Goal: Task Accomplishment & Management: Manage account settings

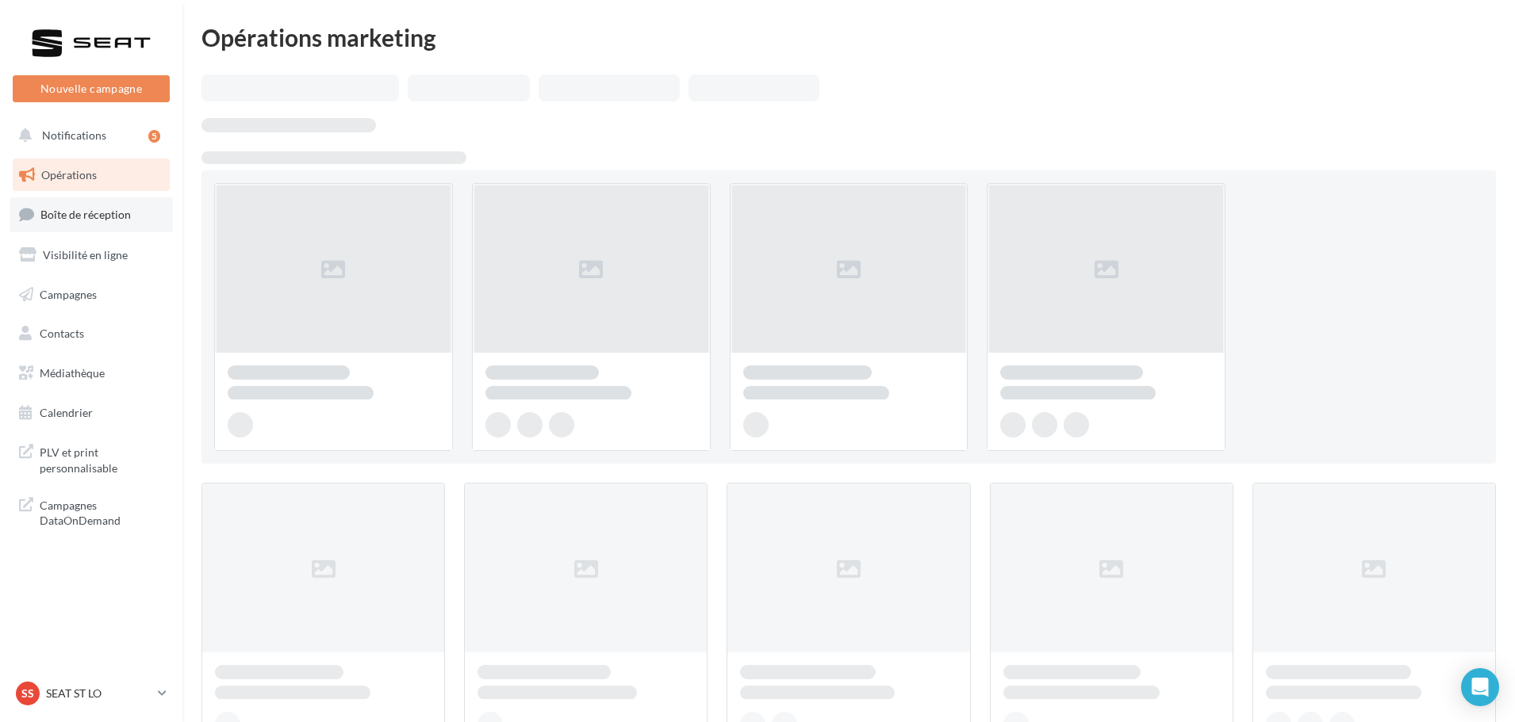
click at [104, 204] on link "Boîte de réception" at bounding box center [91, 214] width 163 height 34
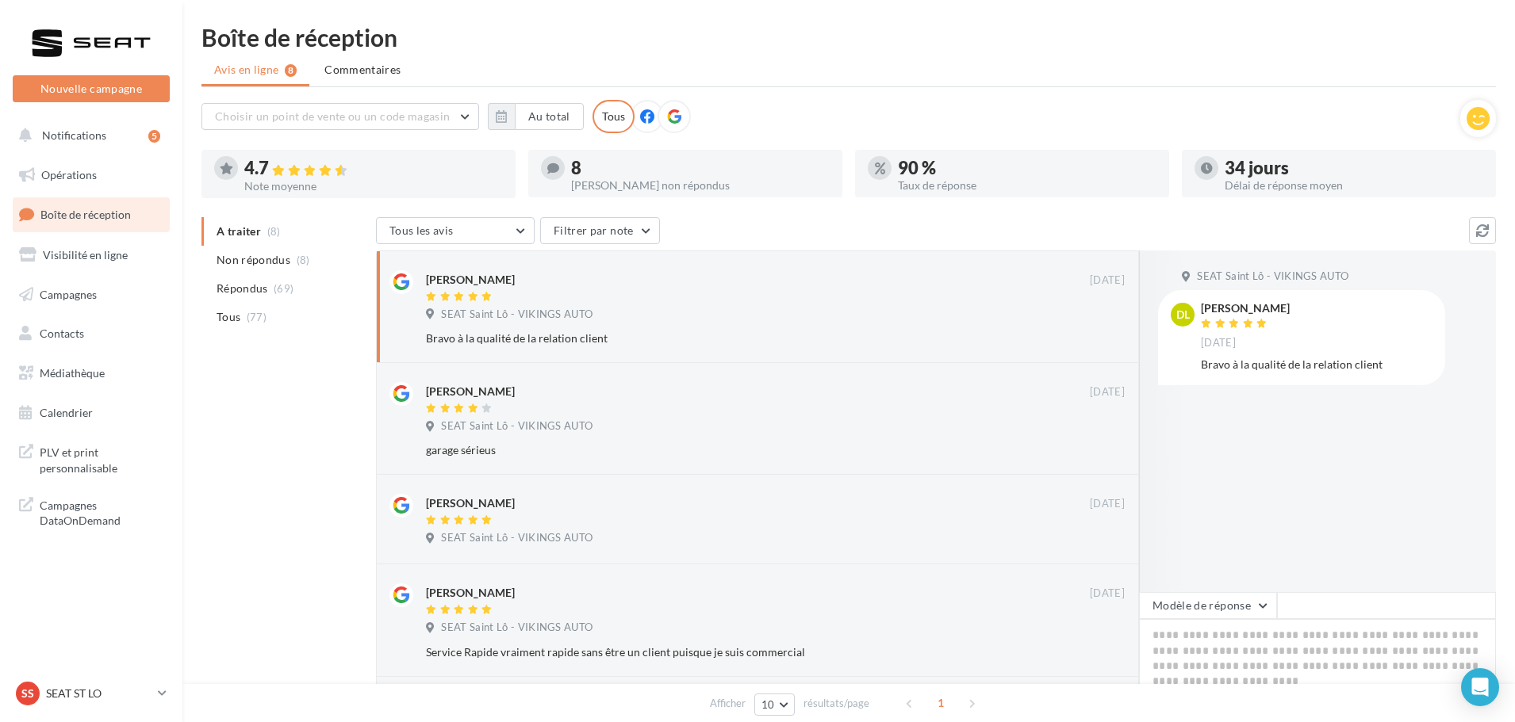
click at [88, 670] on nav "Nouvelle campagne Nouvelle campagne Notifications 5 Opérations Boîte de récepti…" at bounding box center [91, 361] width 182 height 722
click at [88, 686] on p "SEAT ST LO" at bounding box center [98, 694] width 105 height 16
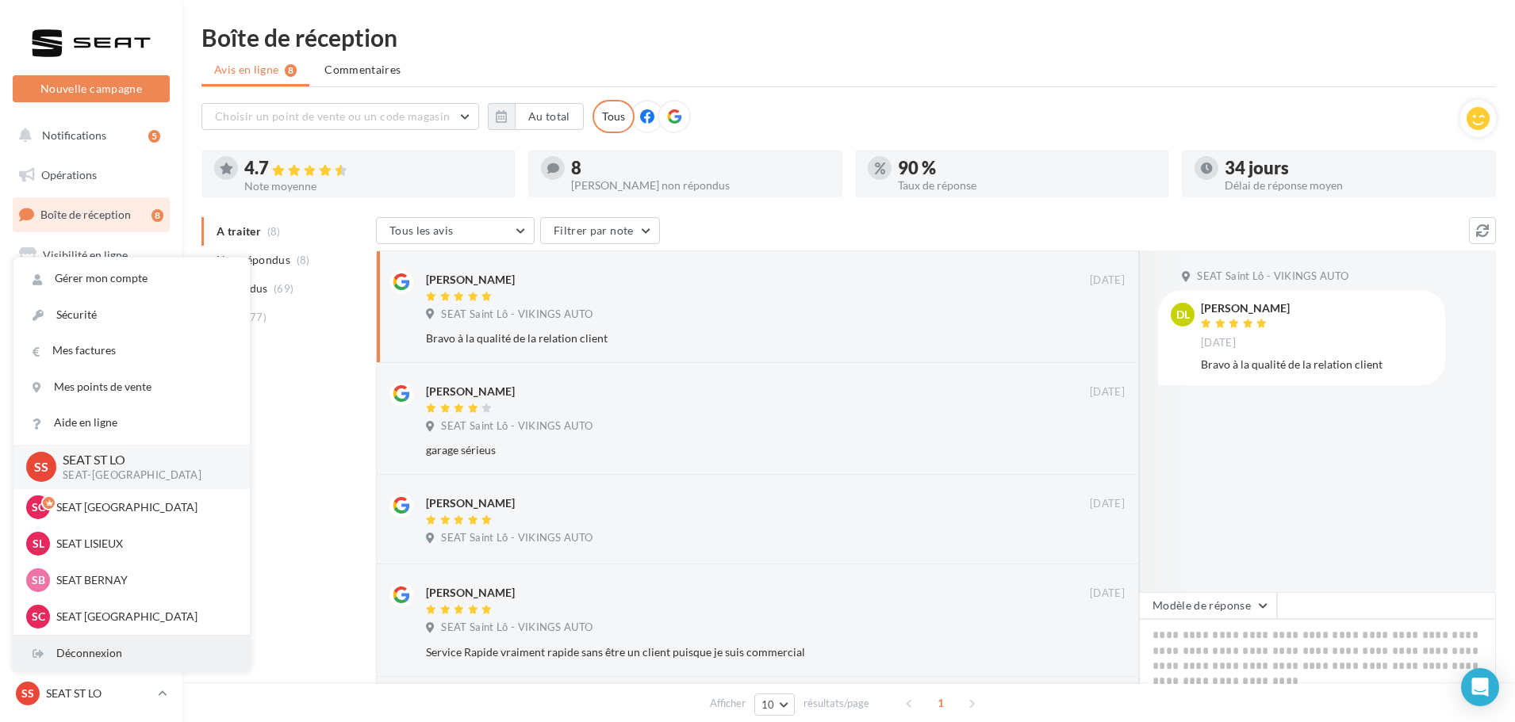
click at [94, 656] on div "Déconnexion" at bounding box center [131, 654] width 236 height 36
